Goal: Task Accomplishment & Management: Manage account settings

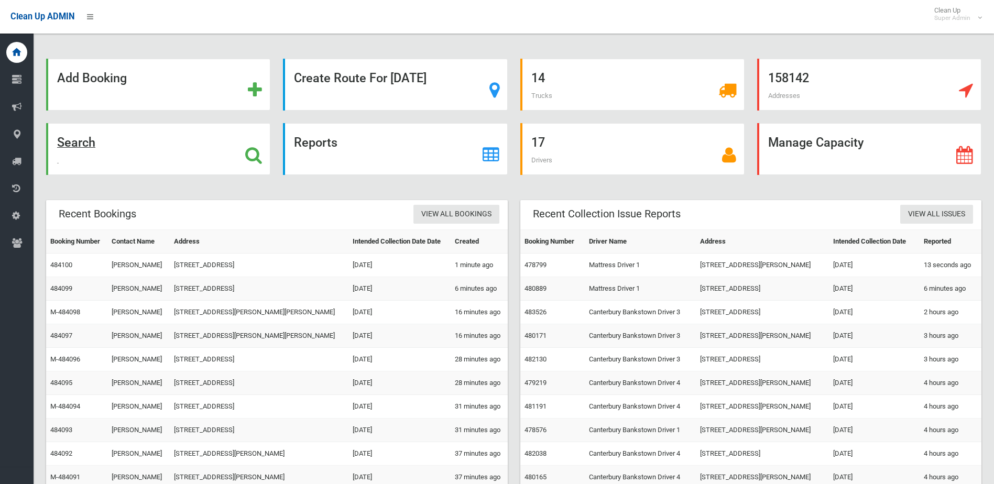
click at [252, 150] on icon at bounding box center [253, 155] width 17 height 18
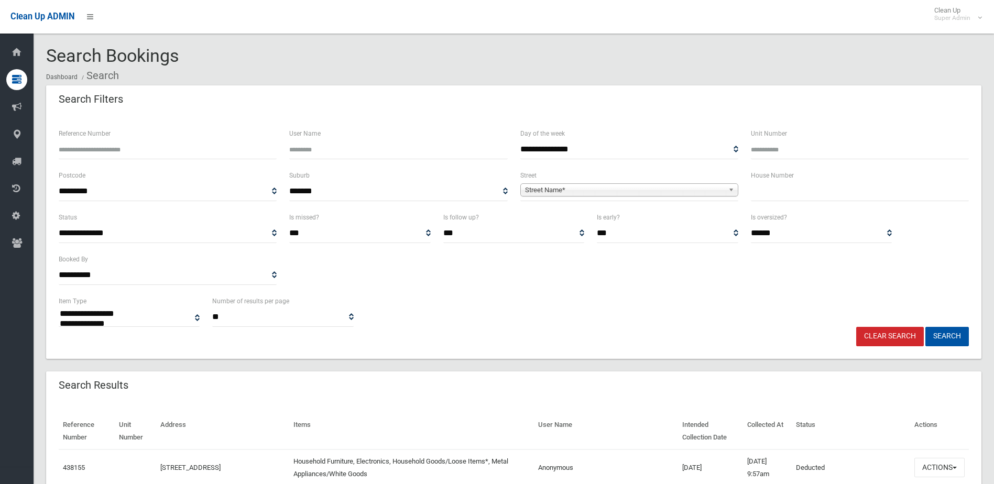
select select
click at [828, 193] on input "text" at bounding box center [860, 191] width 218 height 19
type input "**"
click at [702, 197] on div "Street Name*" at bounding box center [629, 189] width 218 height 13
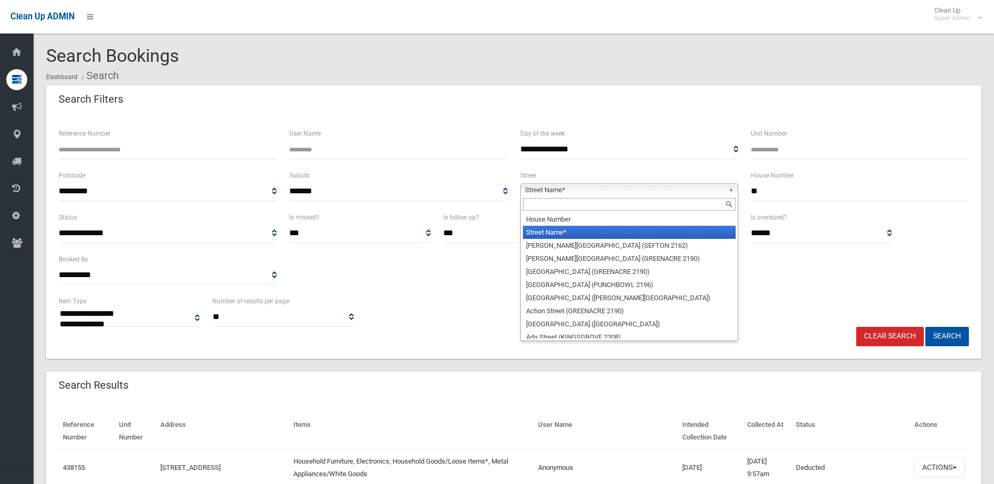
click at [634, 205] on input "text" at bounding box center [629, 204] width 213 height 13
type input "*"
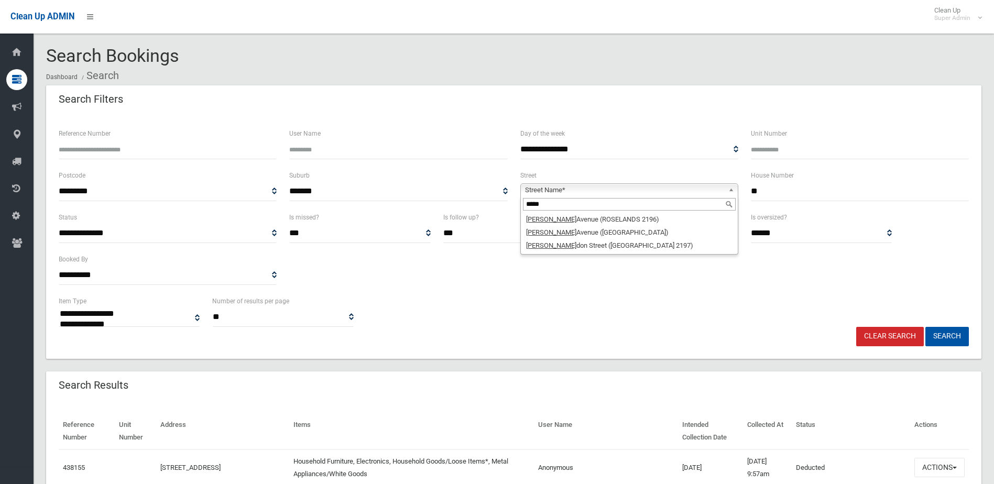
type input "*****"
click at [574, 249] on li "Leigh don Street (BASS HILL 2197)" at bounding box center [629, 245] width 213 height 13
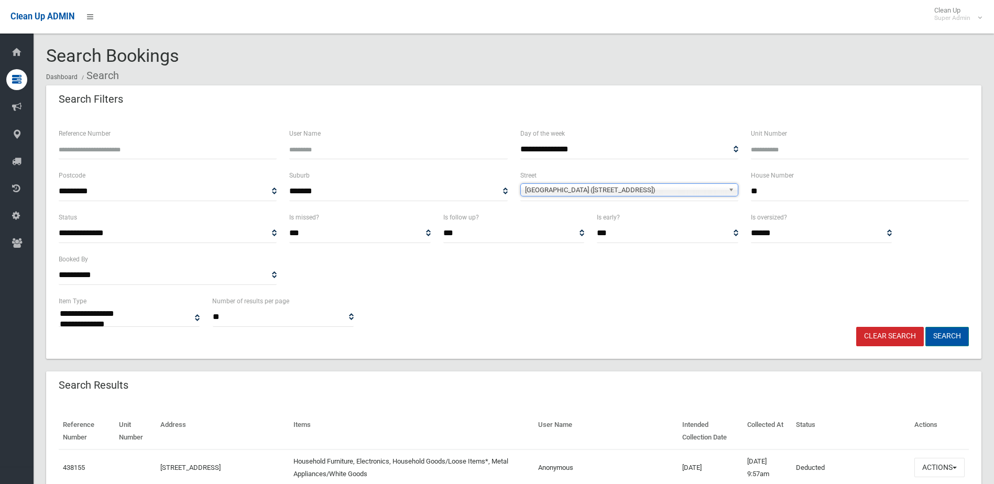
click at [953, 338] on button "Search" at bounding box center [948, 336] width 44 height 19
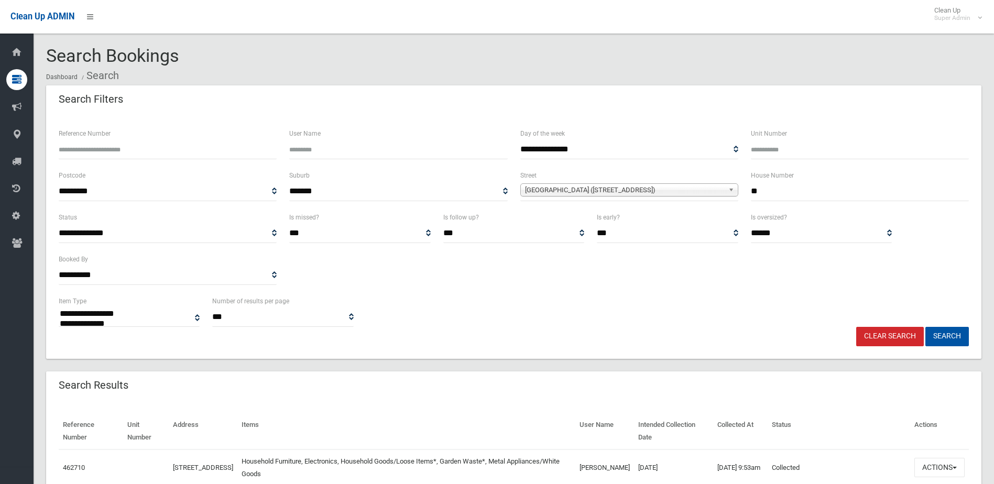
select select
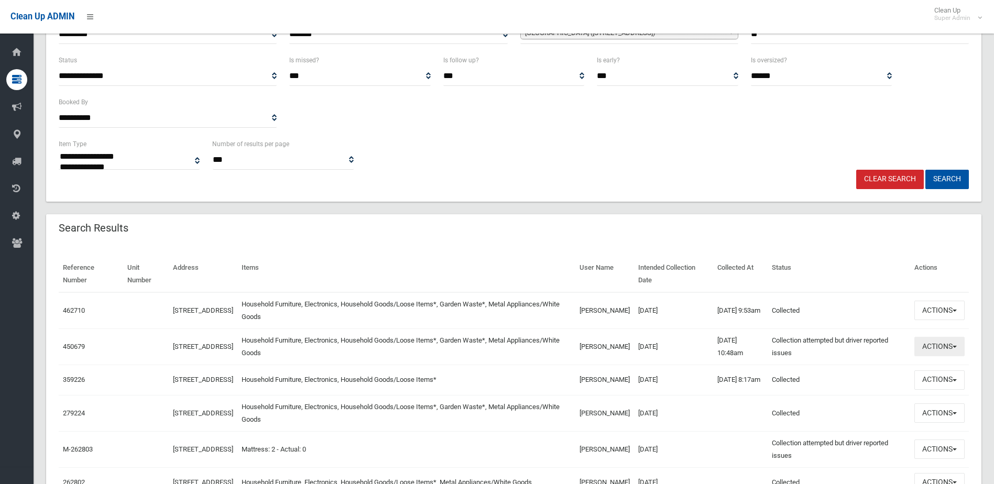
click at [919, 354] on button "Actions" at bounding box center [940, 346] width 50 height 19
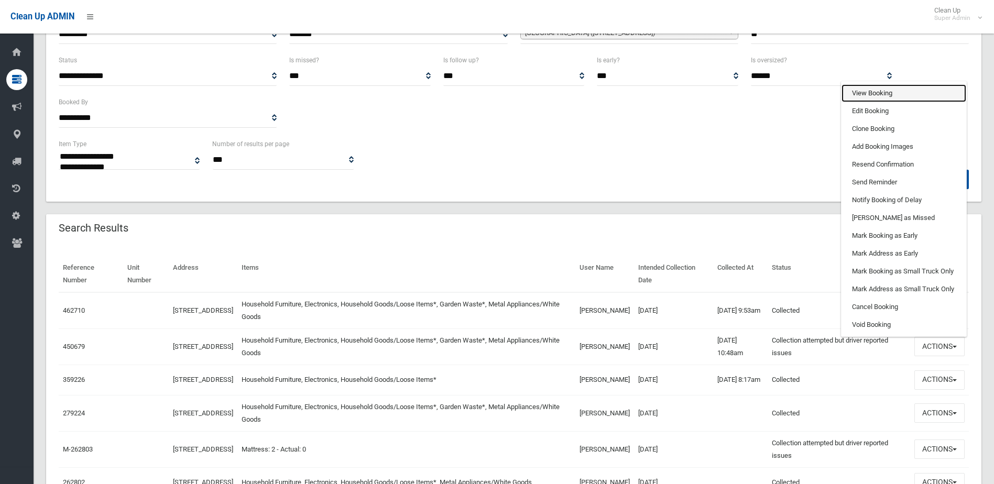
click at [890, 99] on link "View Booking" at bounding box center [904, 93] width 125 height 18
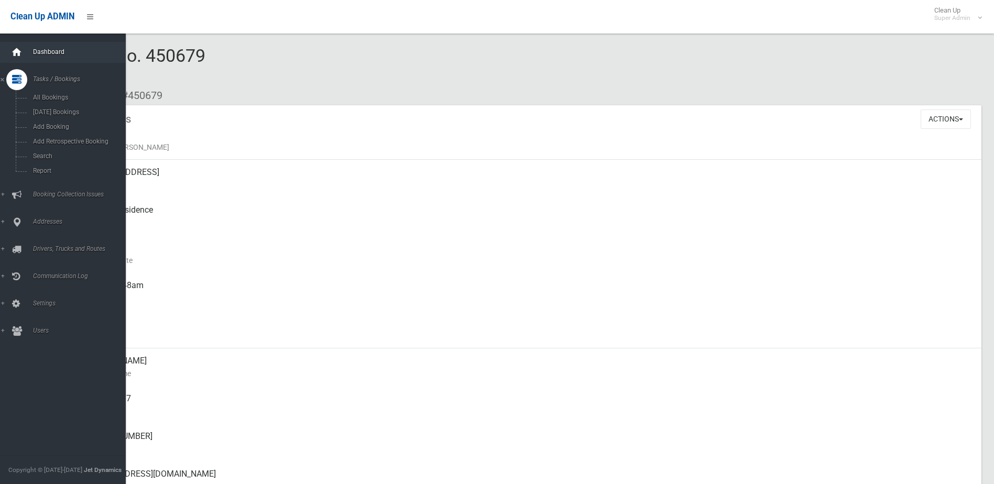
click at [13, 53] on icon at bounding box center [17, 52] width 12 height 21
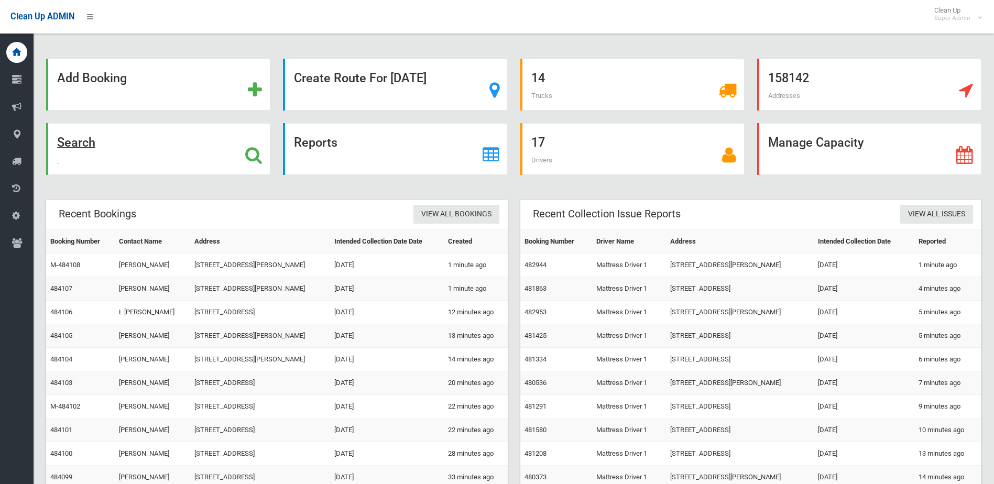
click at [254, 153] on icon at bounding box center [253, 155] width 17 height 18
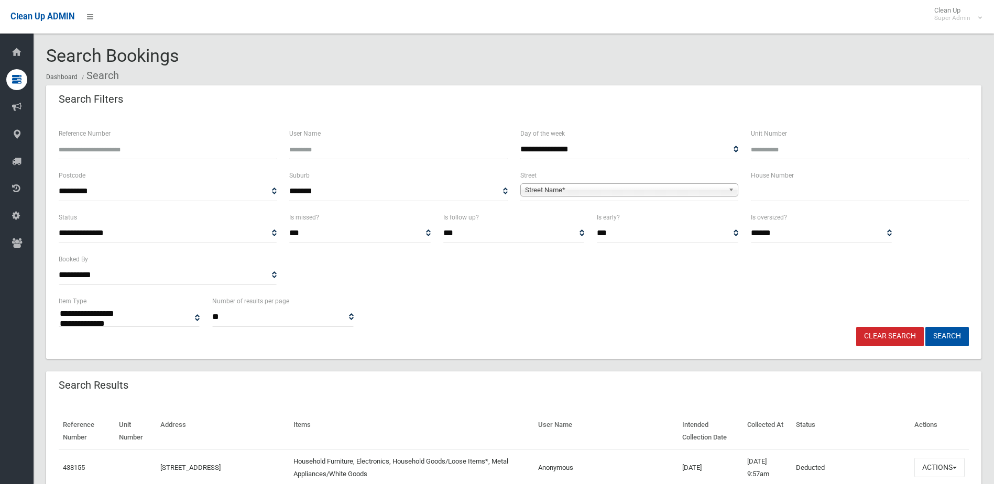
select select
click at [781, 185] on input "text" at bounding box center [860, 191] width 218 height 19
type input "**"
click at [612, 192] on span "Street Name*" at bounding box center [624, 190] width 199 height 13
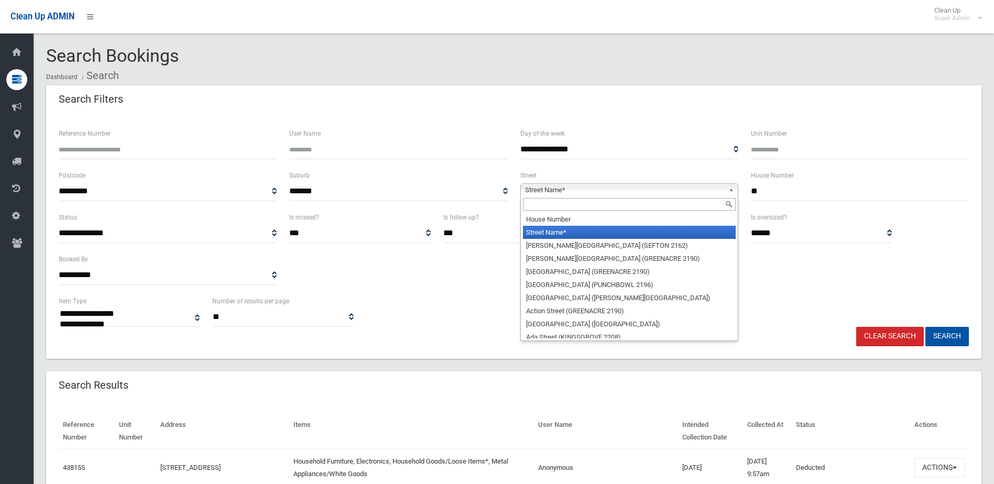
click at [585, 200] on input "text" at bounding box center [629, 204] width 213 height 13
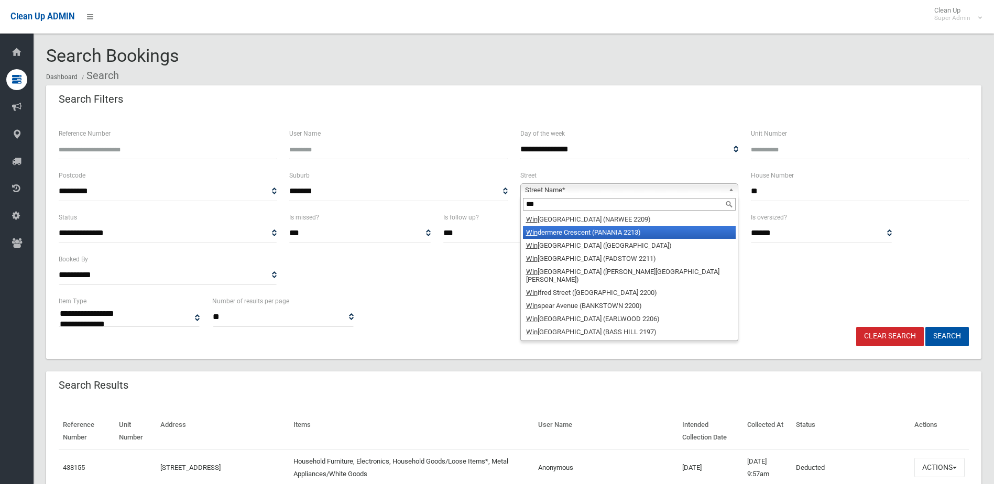
type input "***"
click at [583, 230] on li "Win dermere Crescent (PANANIA 2213)" at bounding box center [629, 232] width 213 height 13
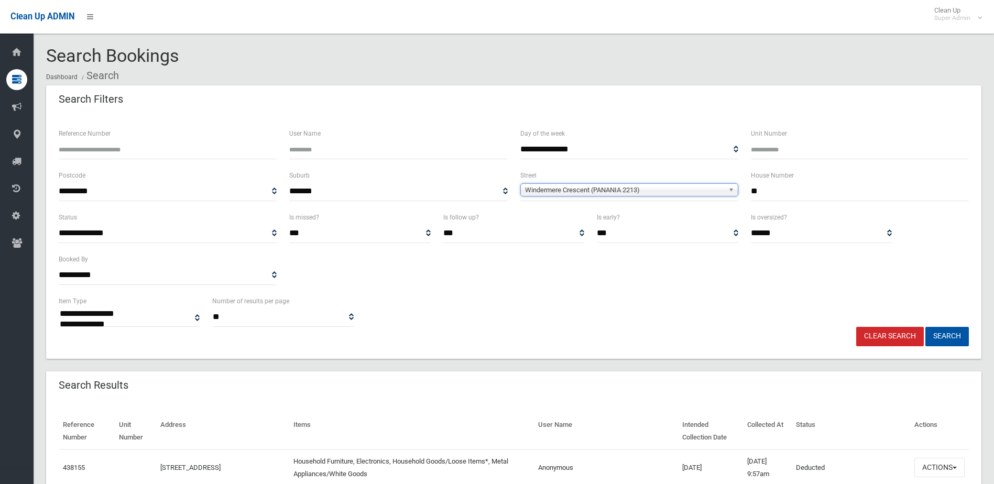
click at [563, 193] on span "Windermere Crescent (PANANIA 2213)" at bounding box center [624, 190] width 199 height 13
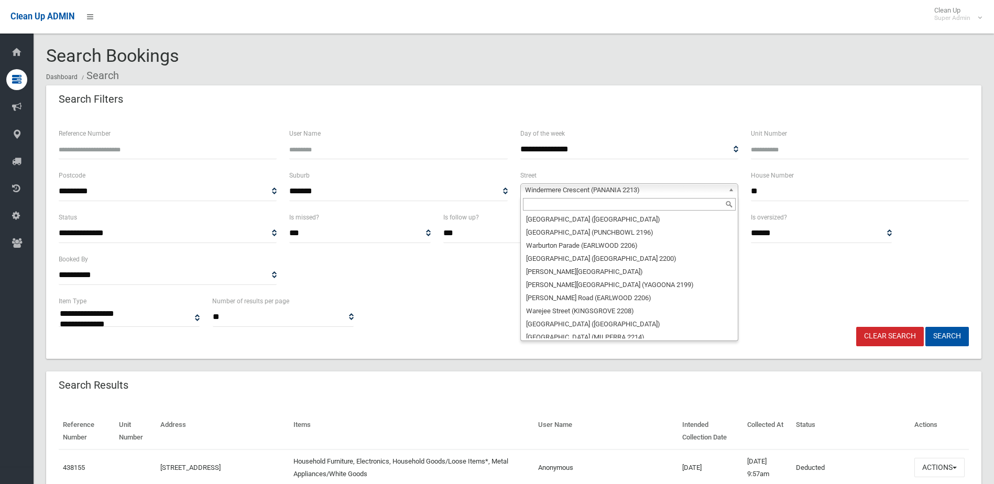
click at [563, 201] on input "text" at bounding box center [629, 204] width 213 height 13
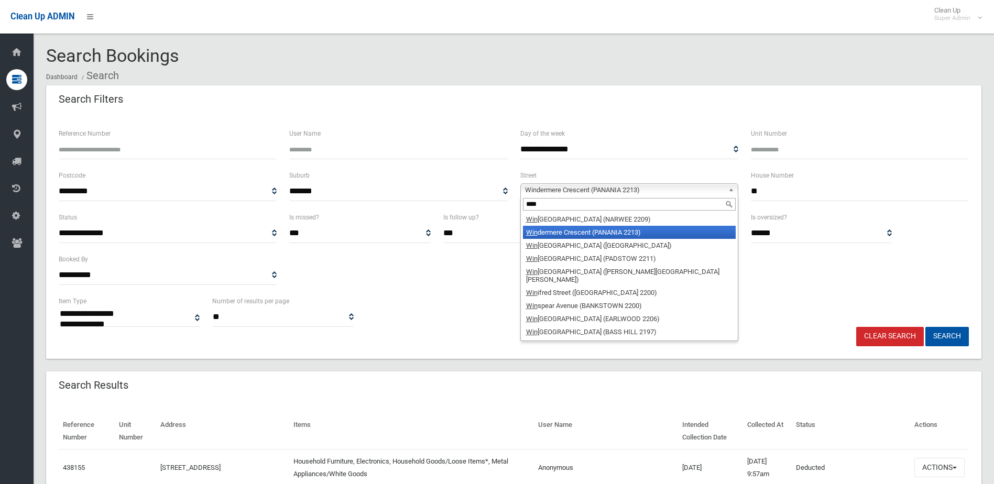
scroll to position [0, 0]
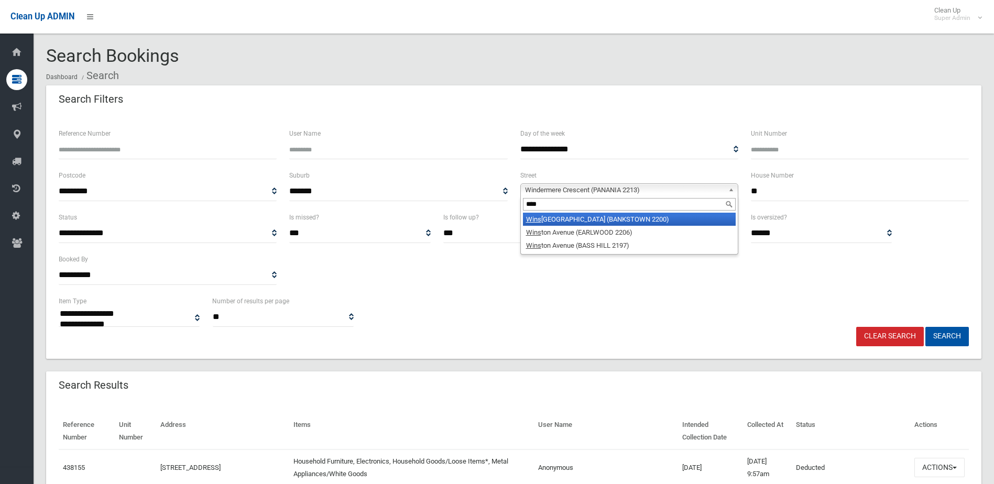
type input "****"
click at [562, 220] on li "Wins pear Avenue (BANKSTOWN 2200)" at bounding box center [629, 219] width 213 height 13
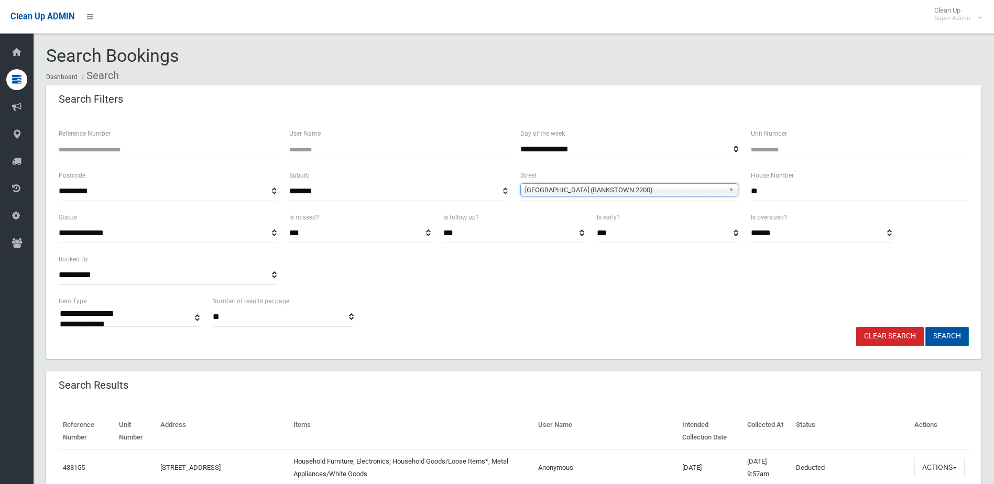
click at [944, 342] on button "Search" at bounding box center [948, 336] width 44 height 19
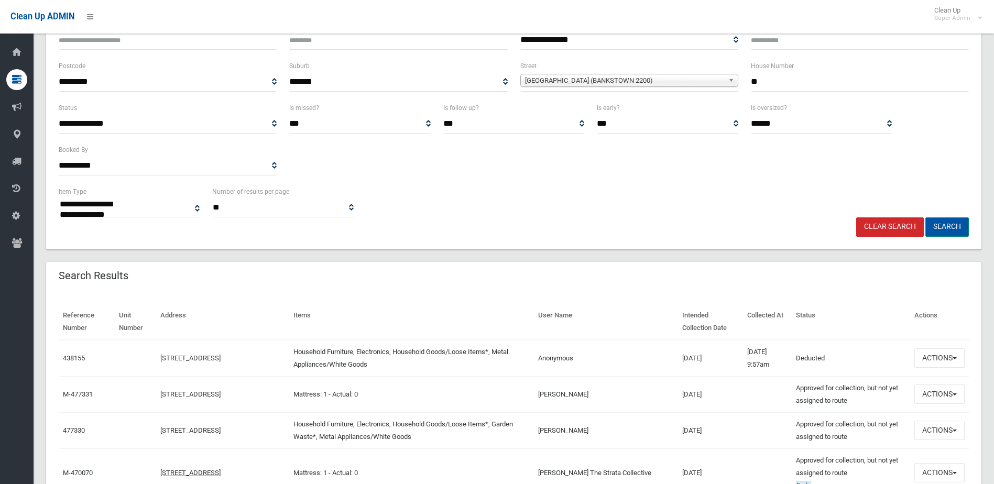
scroll to position [157, 0]
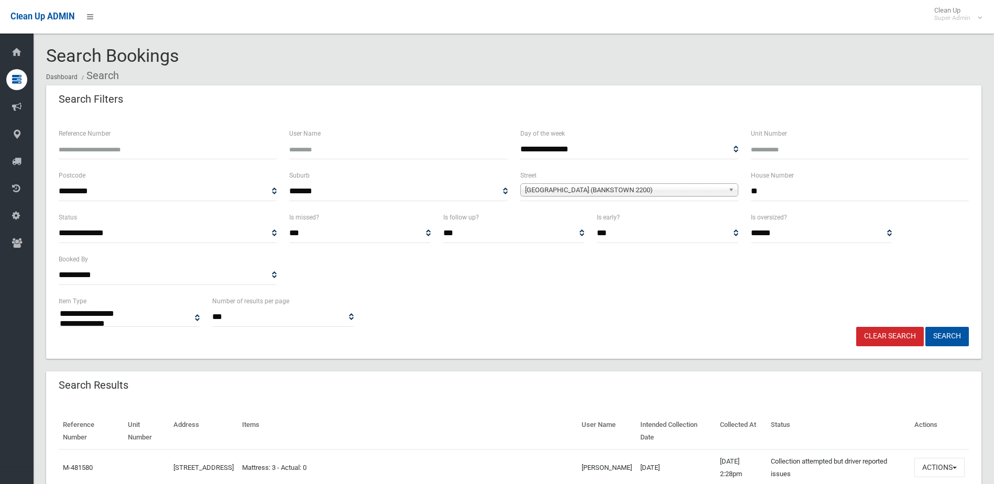
select select
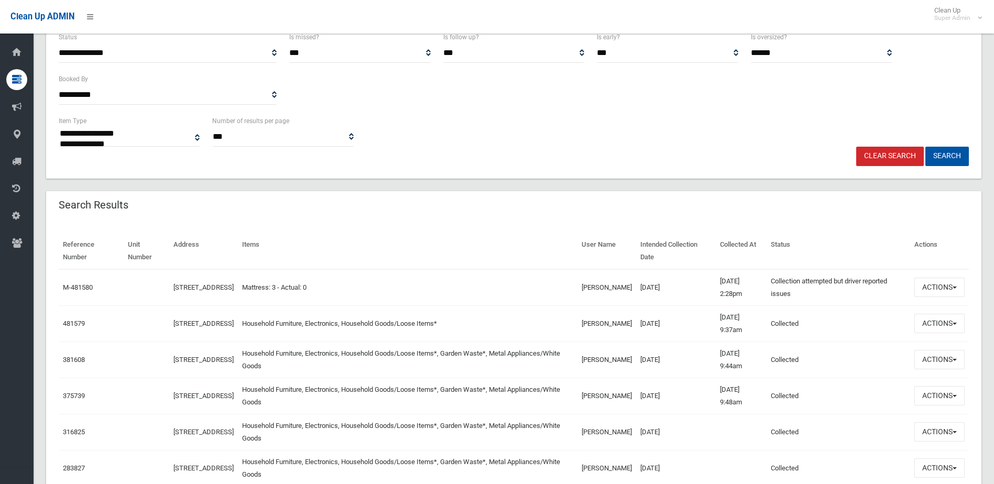
scroll to position [210, 0]
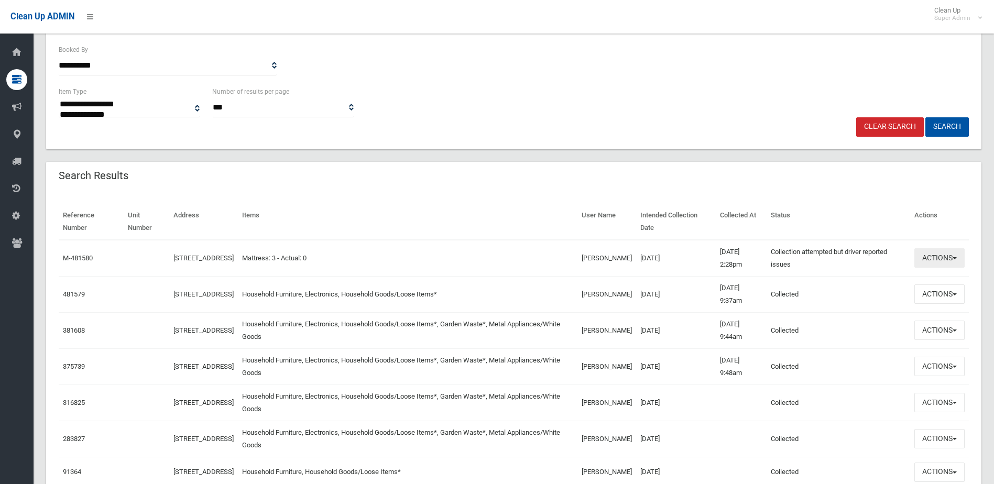
click at [932, 259] on button "Actions" at bounding box center [940, 257] width 50 height 19
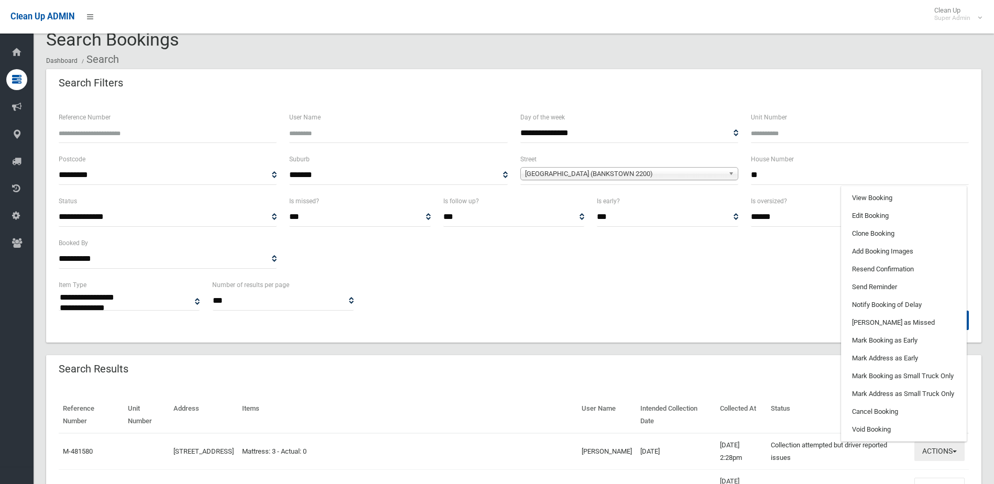
scroll to position [0, 0]
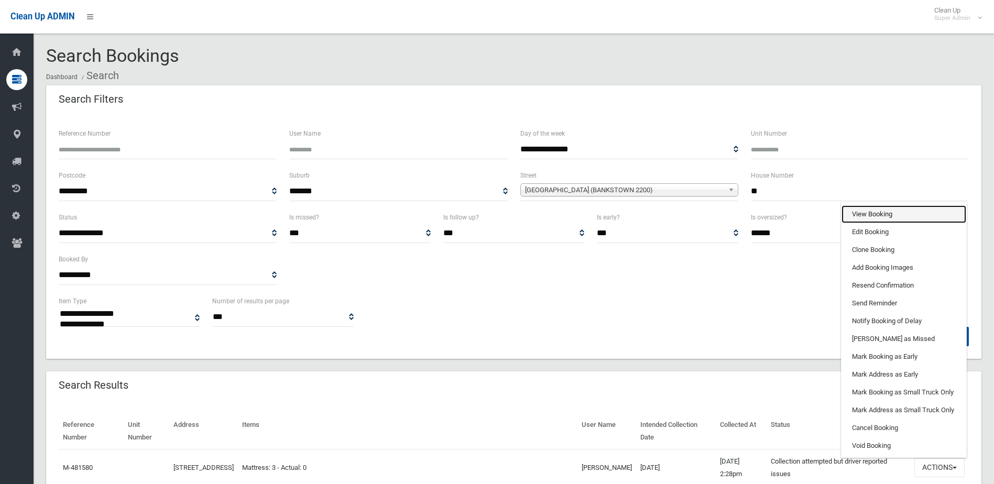
click at [869, 218] on link "View Booking" at bounding box center [904, 214] width 125 height 18
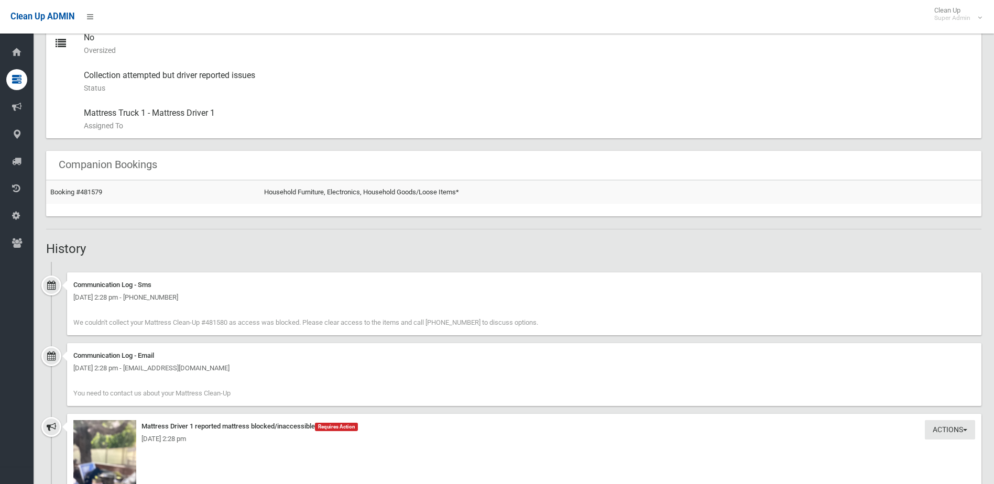
scroll to position [577, 0]
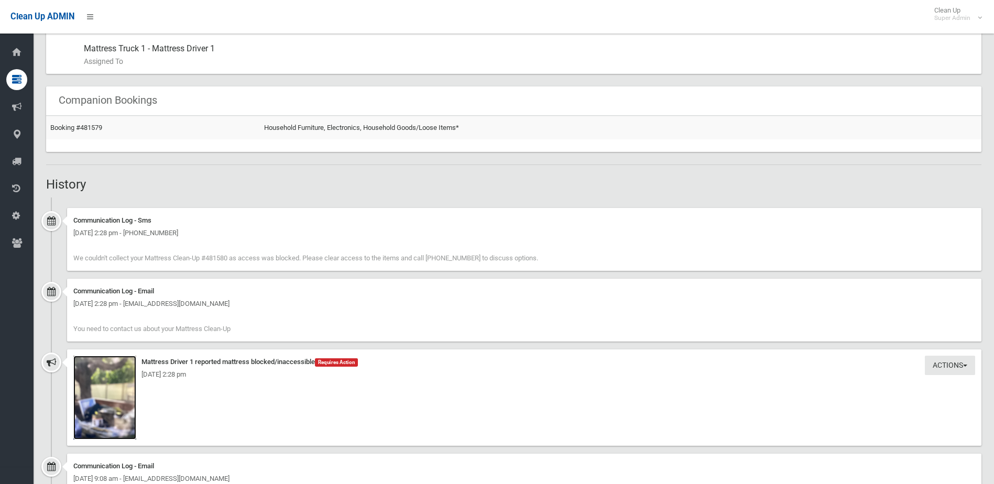
click at [113, 401] on img at bounding box center [104, 398] width 63 height 84
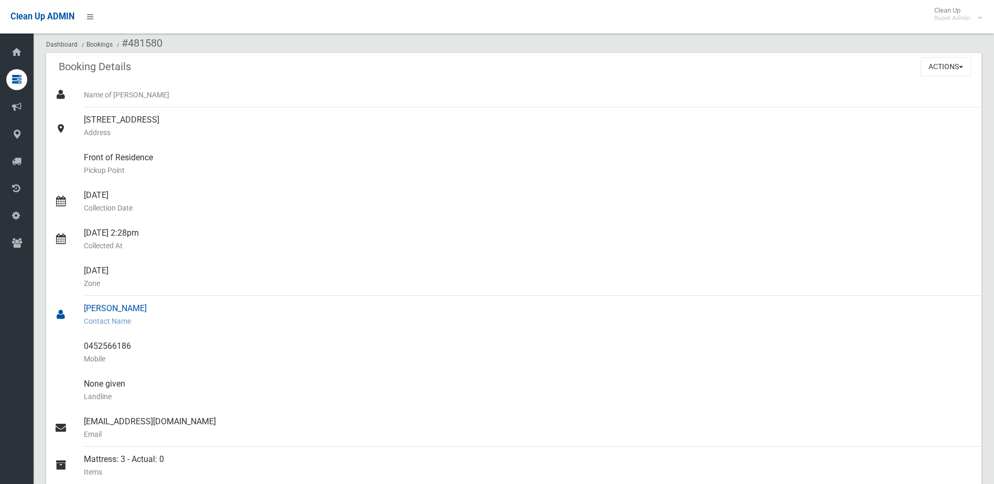
scroll to position [0, 0]
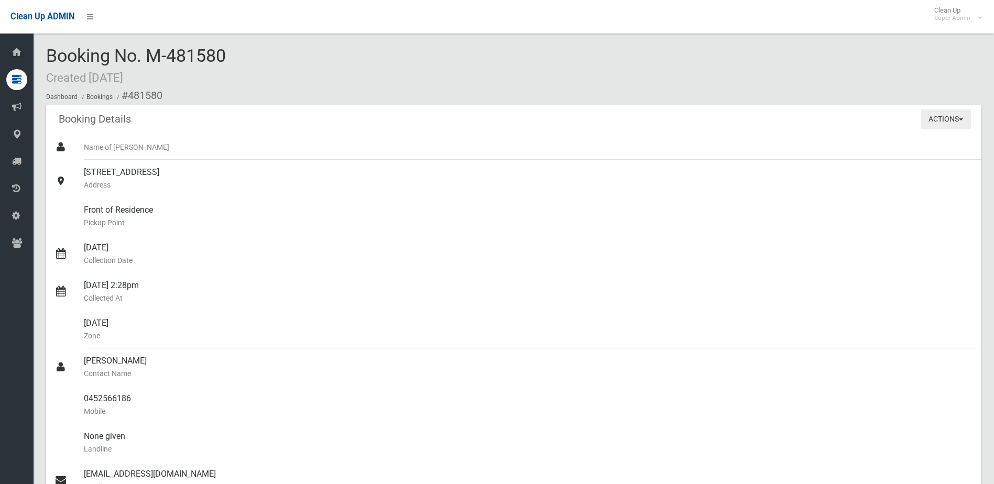
click at [937, 119] on button "Actions" at bounding box center [946, 119] width 50 height 19
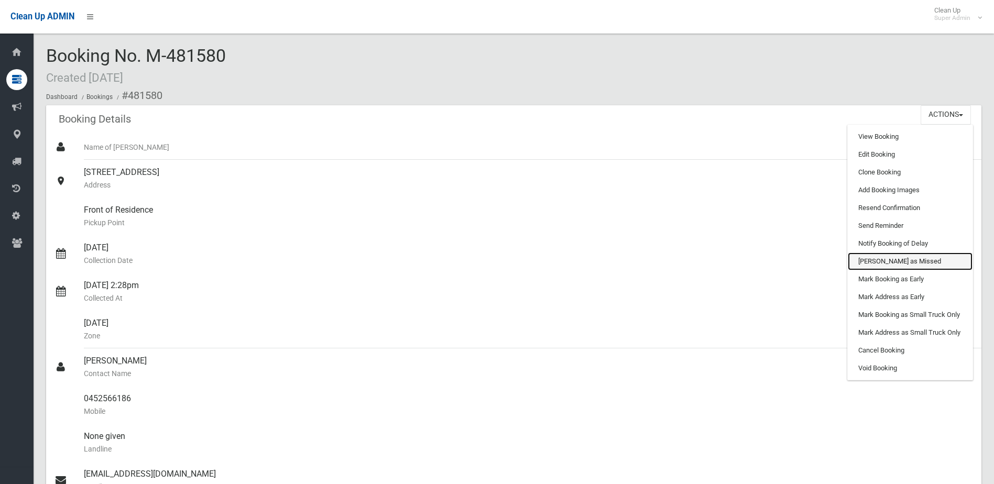
drag, startPoint x: 886, startPoint y: 257, endPoint x: 548, endPoint y: 31, distance: 407.0
click at [886, 257] on link "[PERSON_NAME] as Missed" at bounding box center [910, 262] width 125 height 18
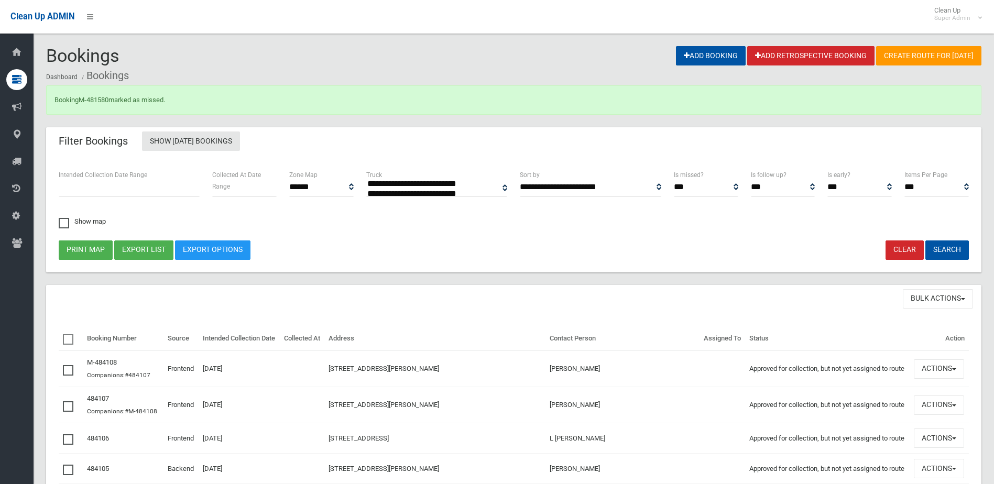
select select
